Goal: Task Accomplishment & Management: Manage account settings

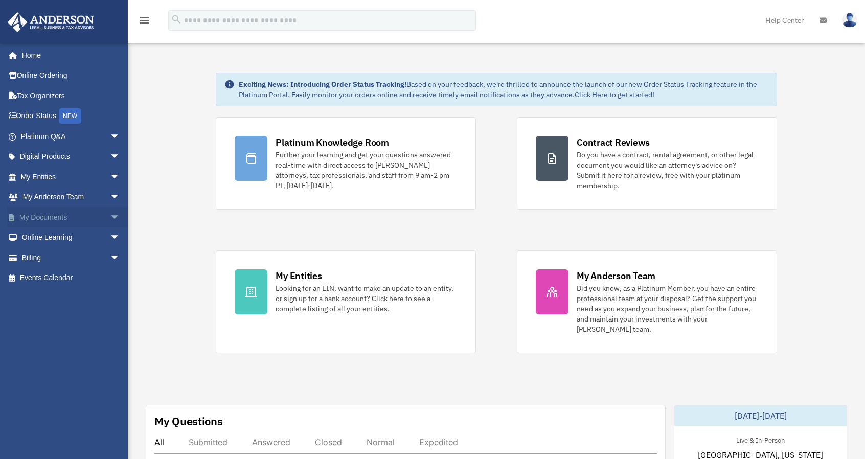
click at [42, 215] on link "My Documents arrow_drop_down" at bounding box center [71, 217] width 128 height 20
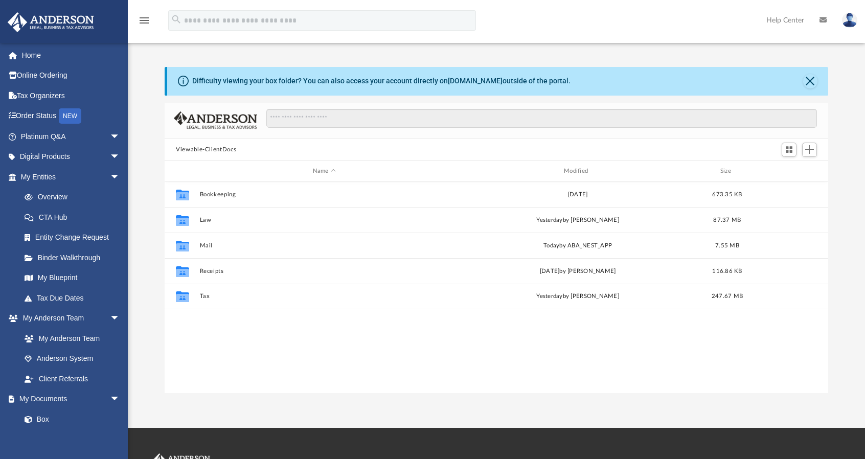
scroll to position [224, 655]
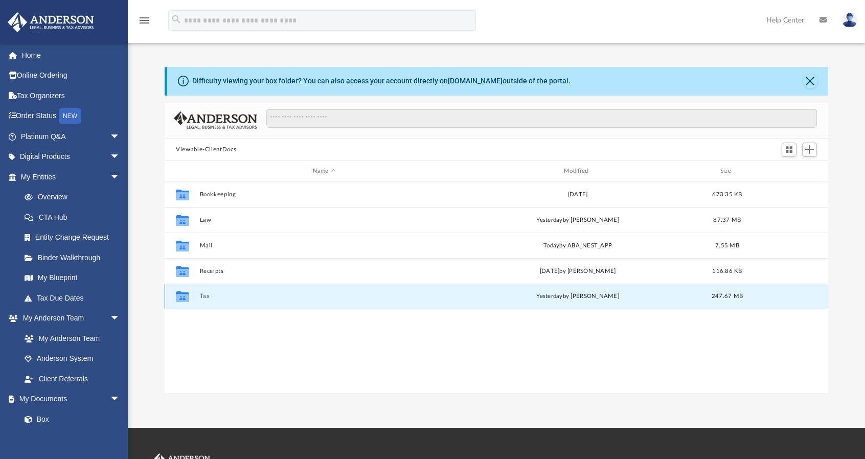
click at [205, 298] on button "Tax" at bounding box center [324, 296] width 249 height 7
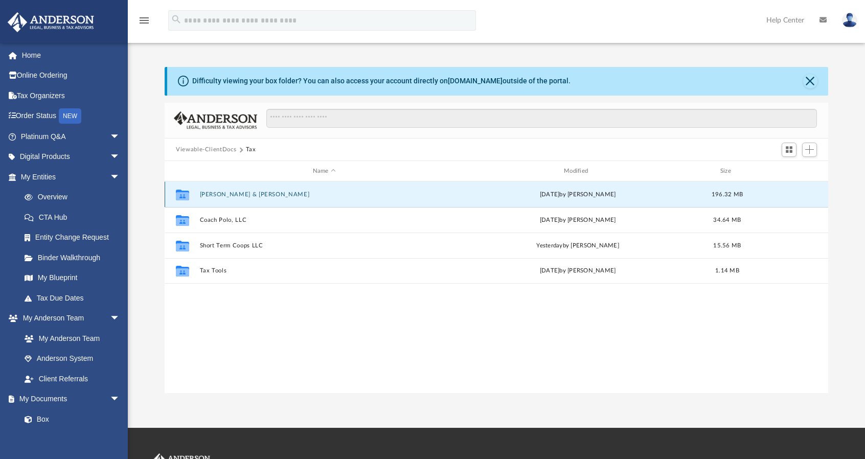
click at [225, 193] on button "[PERSON_NAME] & [PERSON_NAME]" at bounding box center [324, 194] width 249 height 7
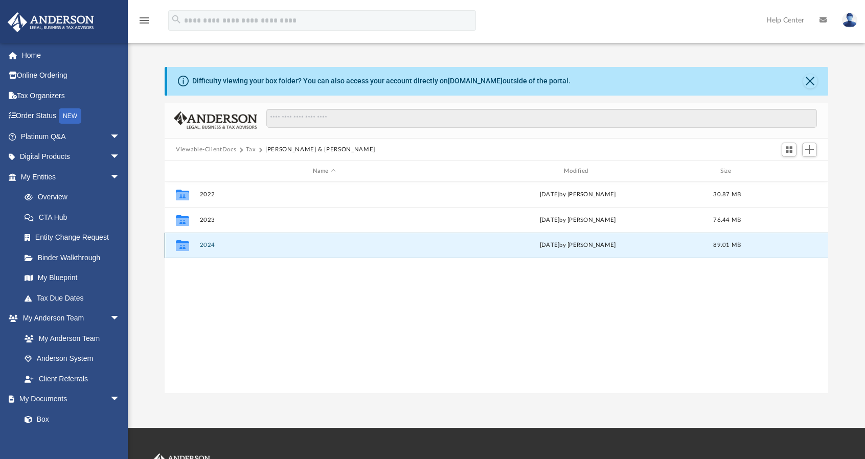
click at [206, 242] on button "2024" at bounding box center [324, 245] width 249 height 7
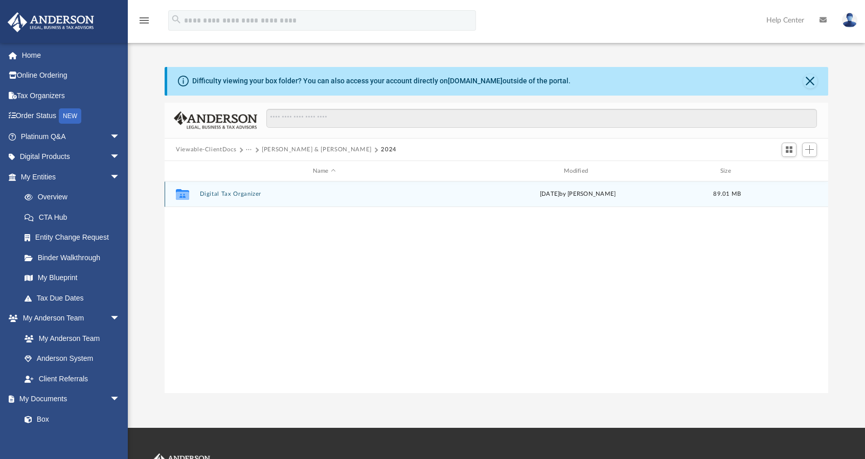
click at [223, 196] on button "Digital Tax Organizer" at bounding box center [324, 194] width 249 height 7
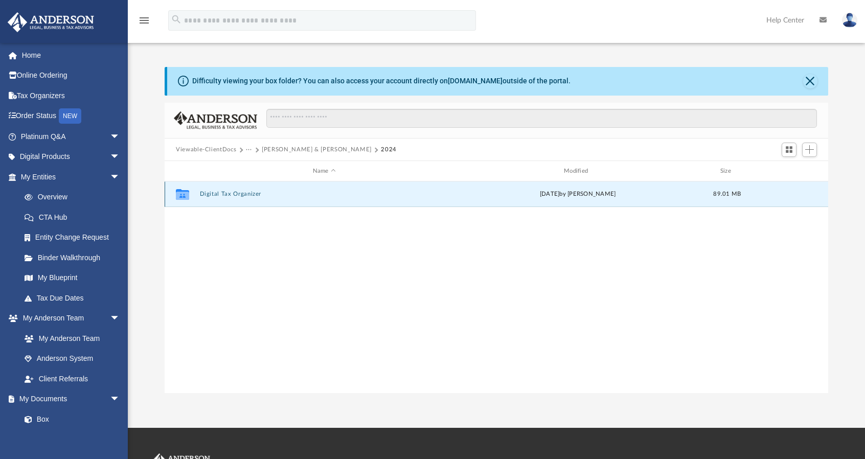
click at [223, 196] on button "Digital Tax Organizer" at bounding box center [324, 194] width 249 height 7
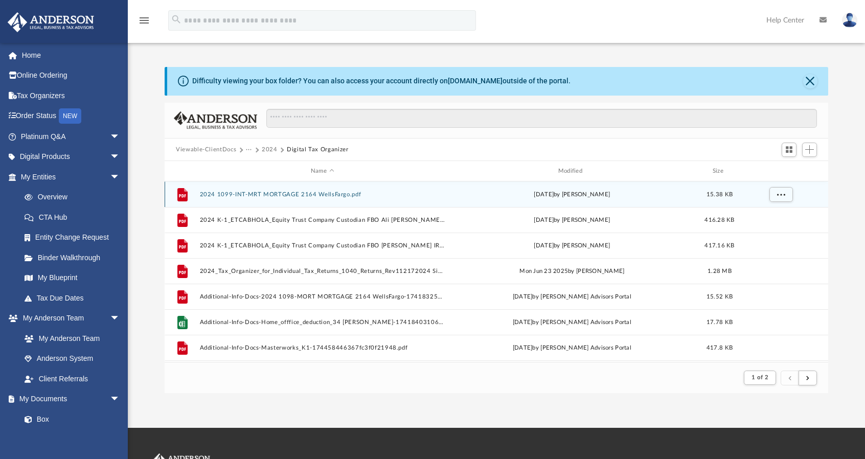
scroll to position [8, 8]
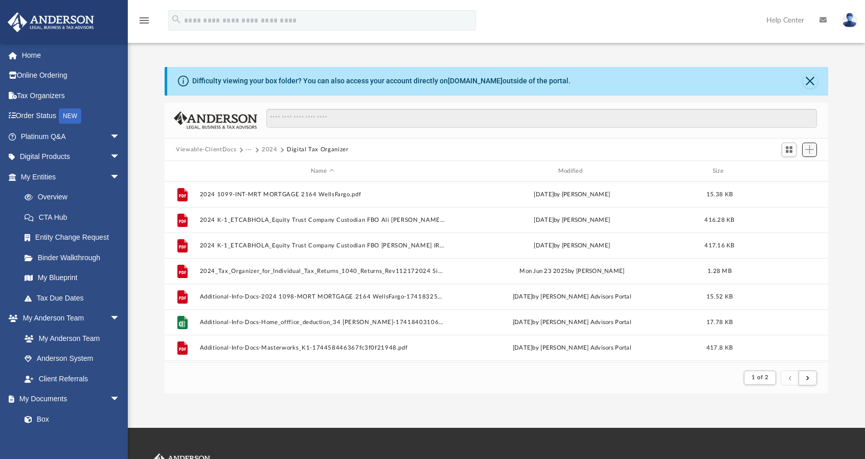
click at [809, 151] on span "Add" at bounding box center [809, 149] width 9 height 9
click at [791, 169] on li "Upload" at bounding box center [794, 170] width 33 height 11
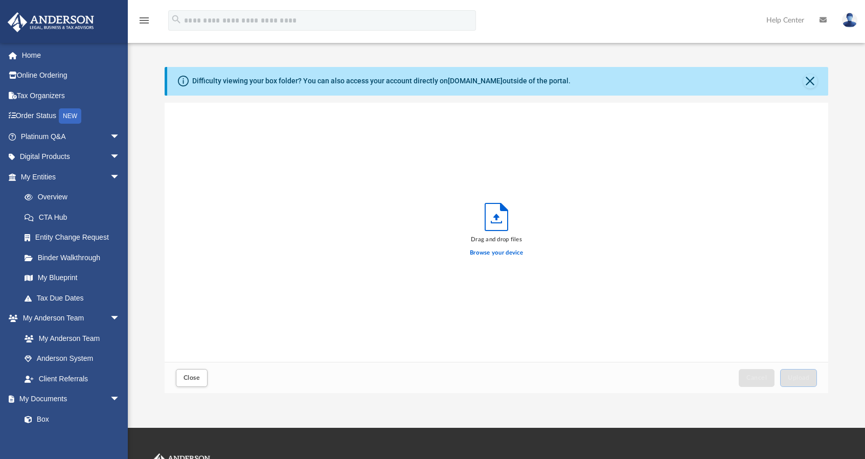
scroll to position [251, 655]
click at [510, 254] on label "Browse your device" at bounding box center [496, 252] width 53 height 9
click at [0, 0] on input "Browse your device" at bounding box center [0, 0] width 0 height 0
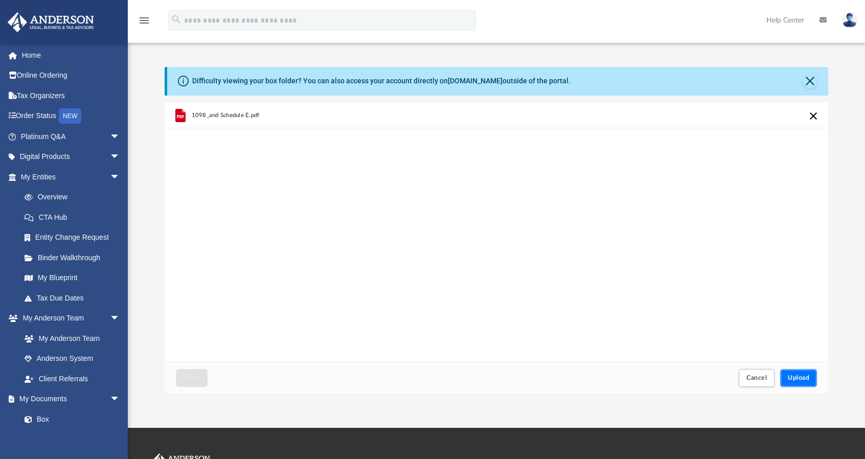
click at [799, 375] on span "Upload" at bounding box center [797, 378] width 21 height 6
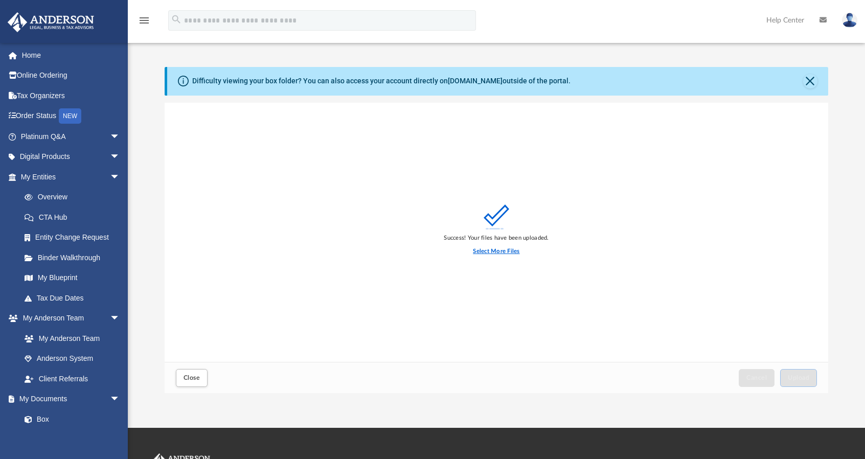
click at [481, 251] on label "Select More Files" at bounding box center [496, 251] width 46 height 9
click at [0, 0] on input "Select More Files" at bounding box center [0, 0] width 0 height 0
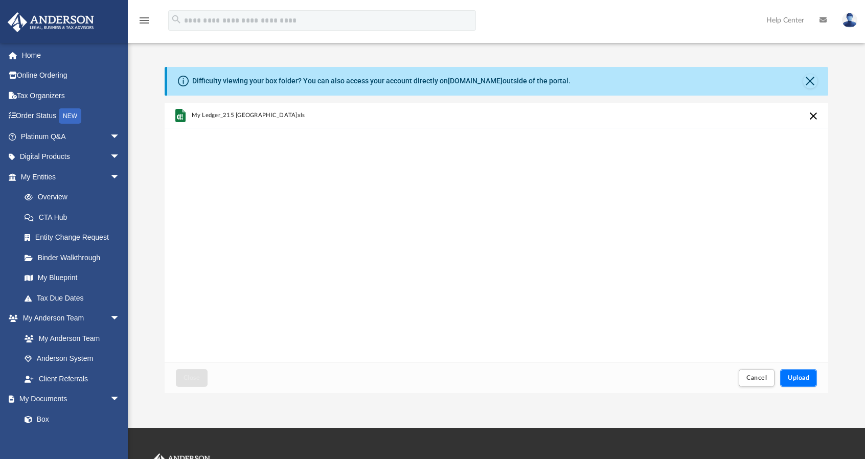
click at [801, 381] on button "Upload" at bounding box center [798, 378] width 37 height 18
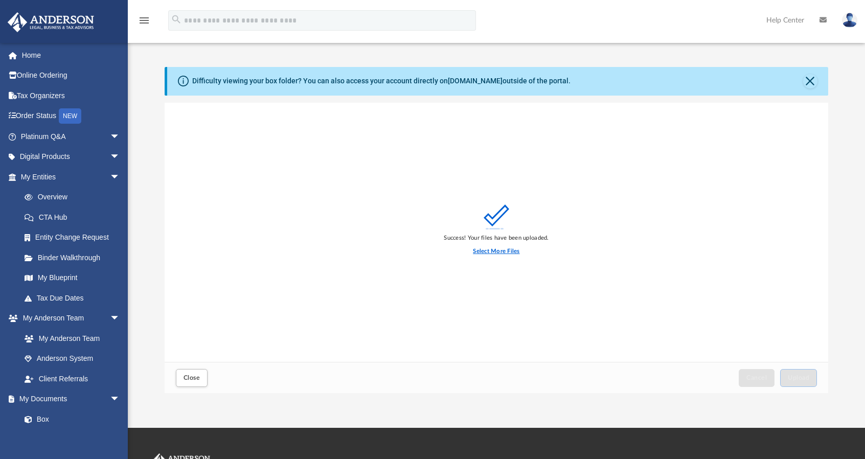
click at [506, 250] on label "Select More Files" at bounding box center [496, 251] width 46 height 9
click at [0, 0] on input "Select More Files" at bounding box center [0, 0] width 0 height 0
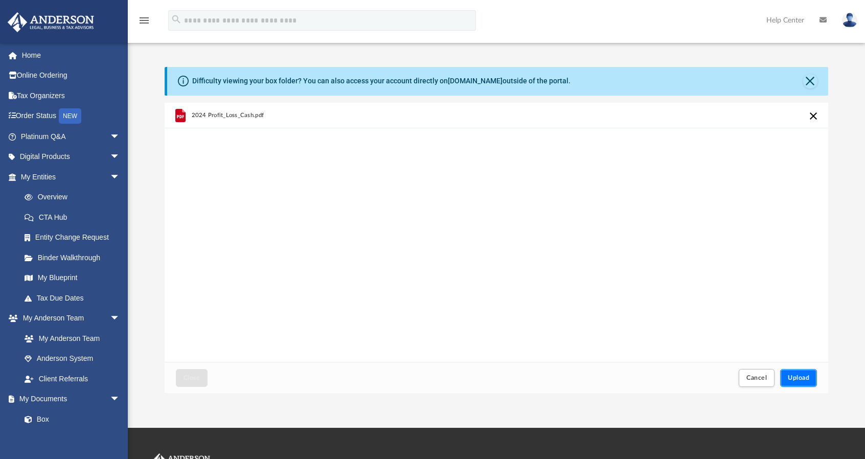
click at [799, 378] on span "Upload" at bounding box center [797, 378] width 21 height 6
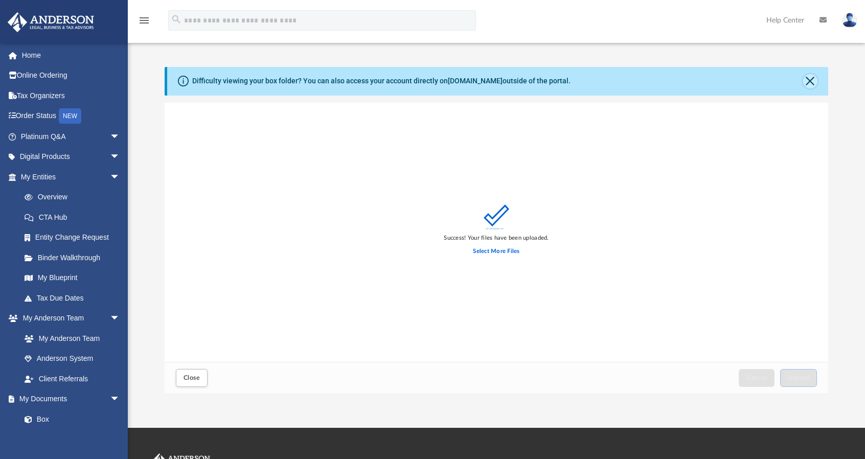
click at [806, 79] on button "Close" at bounding box center [810, 81] width 14 height 14
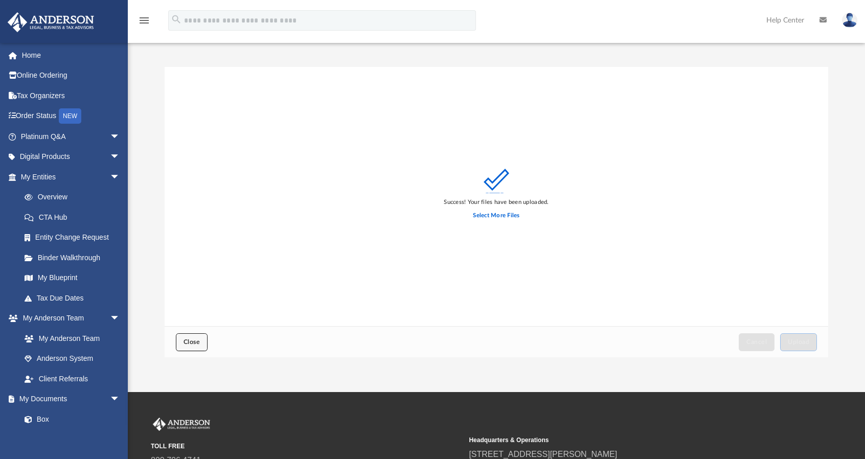
click at [198, 341] on span "Close" at bounding box center [191, 342] width 16 height 6
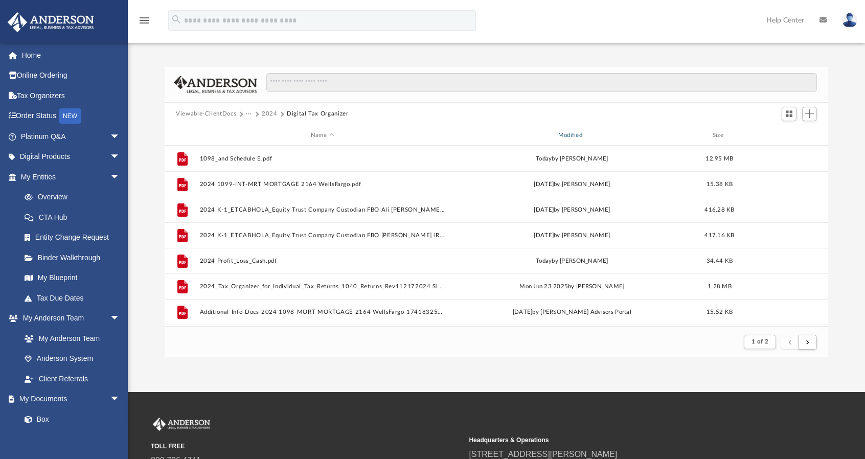
click at [566, 133] on div "Modified" at bounding box center [571, 135] width 245 height 9
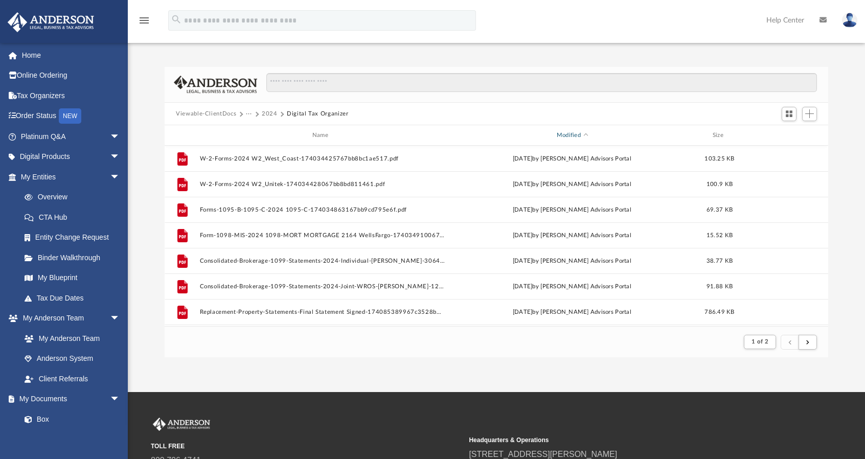
click at [566, 133] on div "Modified" at bounding box center [571, 135] width 245 height 9
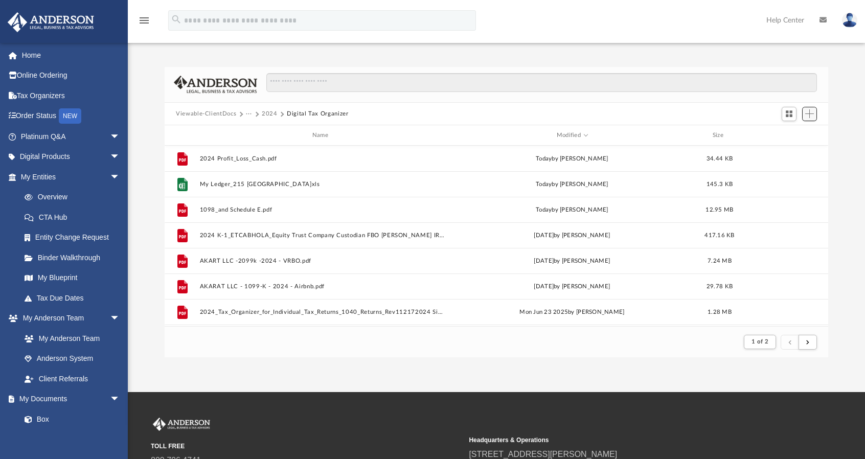
click at [810, 118] on span "Add" at bounding box center [809, 113] width 9 height 9
click at [788, 138] on li "Upload" at bounding box center [794, 134] width 33 height 11
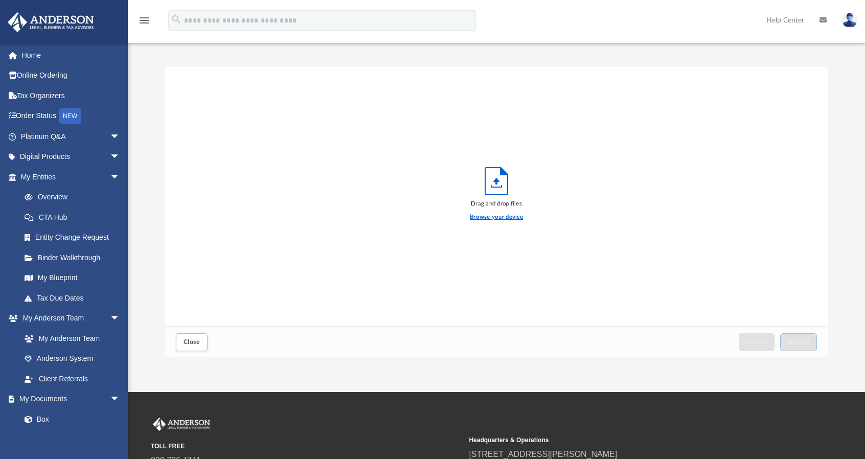
click at [495, 216] on label "Browse your device" at bounding box center [496, 217] width 53 height 9
click at [0, 0] on input "Browse your device" at bounding box center [0, 0] width 0 height 0
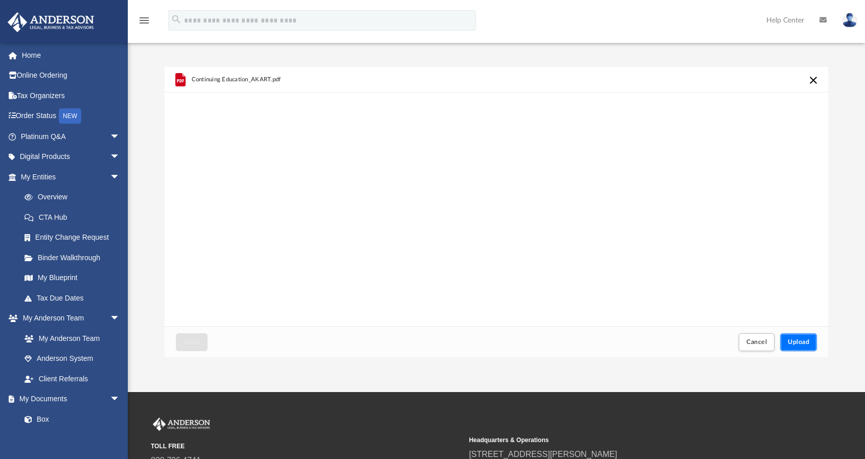
click at [799, 340] on span "Upload" at bounding box center [797, 342] width 21 height 6
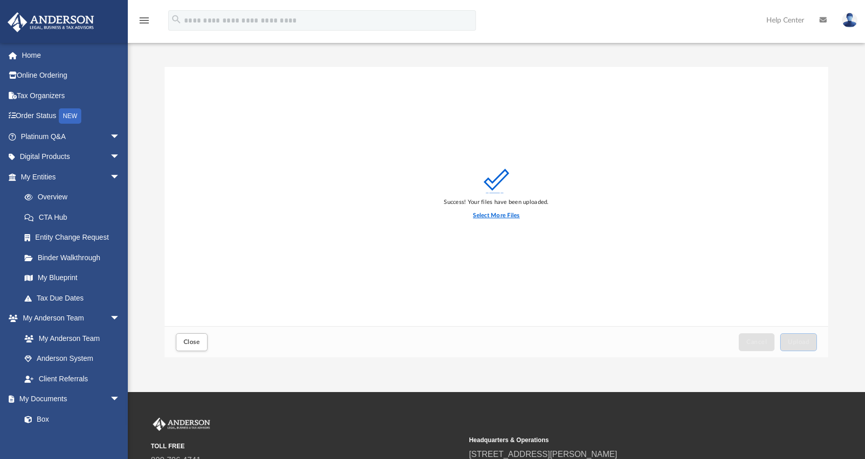
click at [495, 216] on label "Select More Files" at bounding box center [496, 215] width 46 height 9
click at [0, 0] on input "Select More Files" at bounding box center [0, 0] width 0 height 0
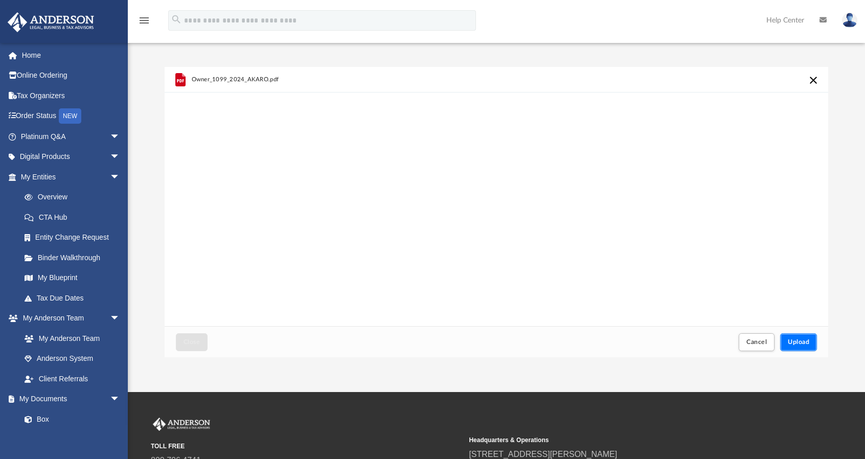
click at [803, 346] on button "Upload" at bounding box center [798, 342] width 37 height 18
